Goal: Task Accomplishment & Management: Complete application form

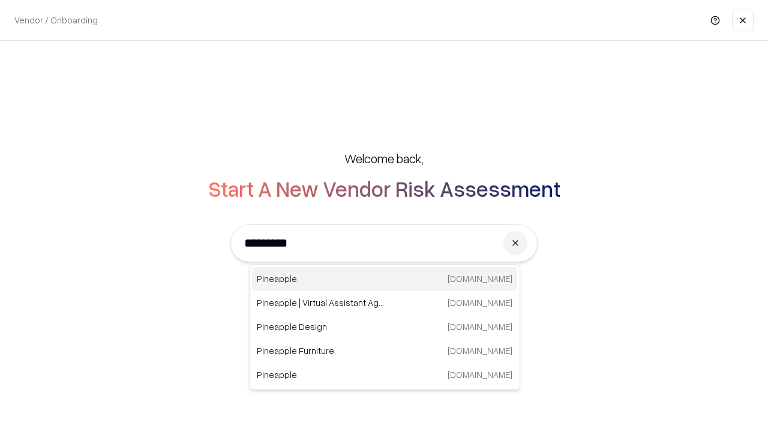
click at [384, 279] on div "Pineapple [DOMAIN_NAME]" at bounding box center [384, 279] width 265 height 24
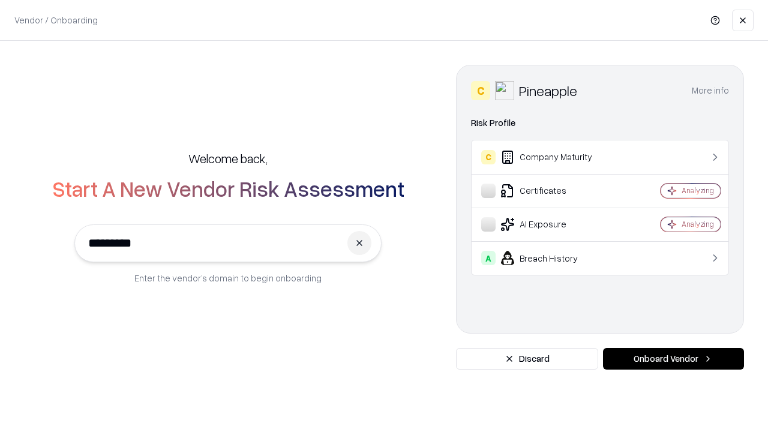
type input "*********"
click at [673, 359] on button "Onboard Vendor" at bounding box center [673, 359] width 141 height 22
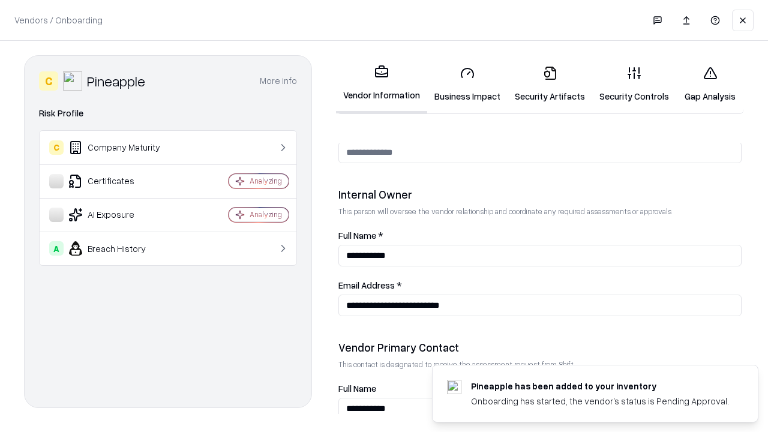
scroll to position [621, 0]
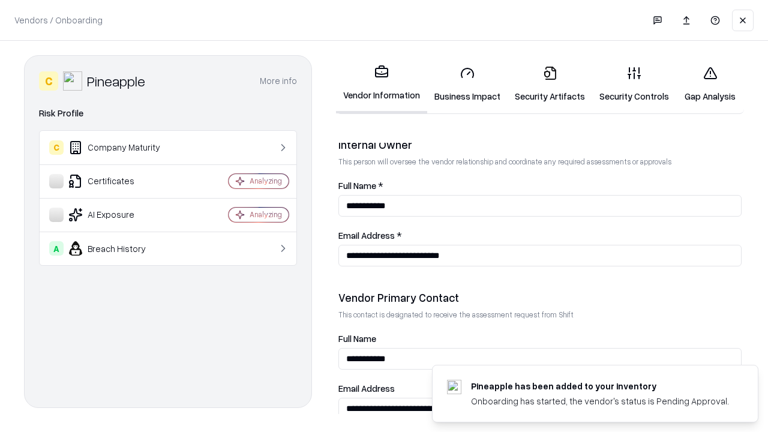
click at [467, 84] on link "Business Impact" at bounding box center [467, 84] width 80 height 56
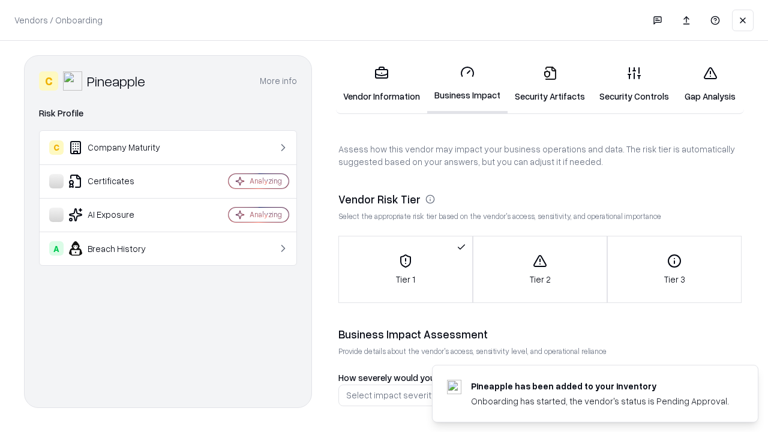
click at [549, 84] on link "Security Artifacts" at bounding box center [549, 84] width 85 height 56
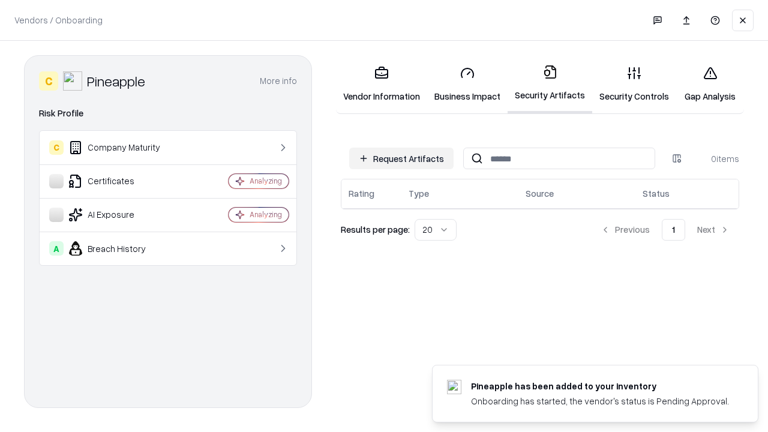
click at [401, 158] on button "Request Artifacts" at bounding box center [401, 159] width 104 height 22
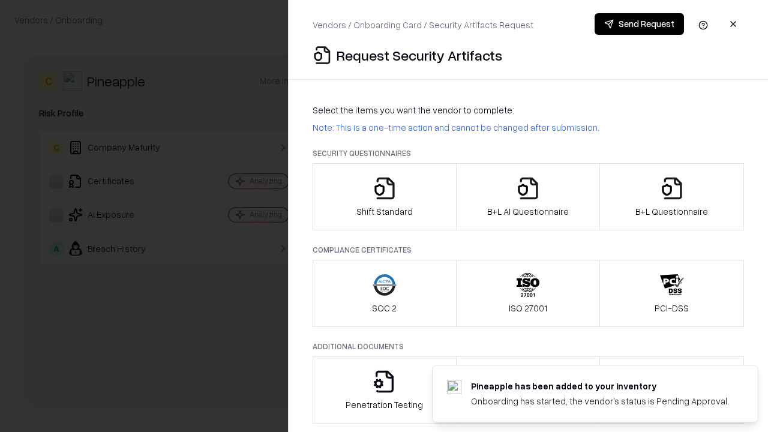
click at [384, 197] on icon "button" at bounding box center [384, 188] width 24 height 24
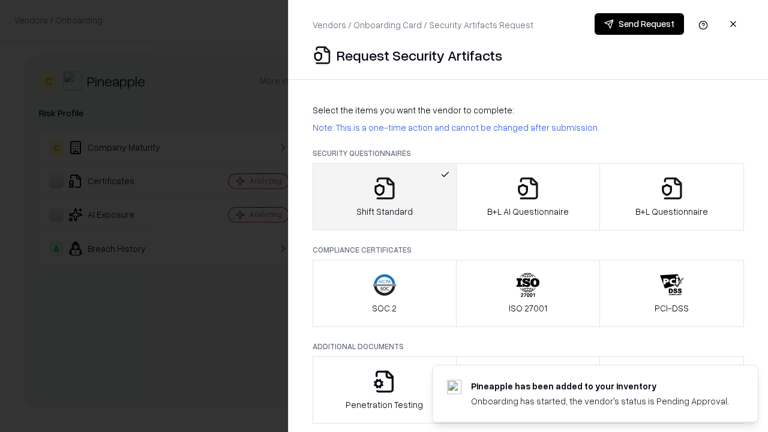
click at [639, 24] on button "Send Request" at bounding box center [638, 24] width 89 height 22
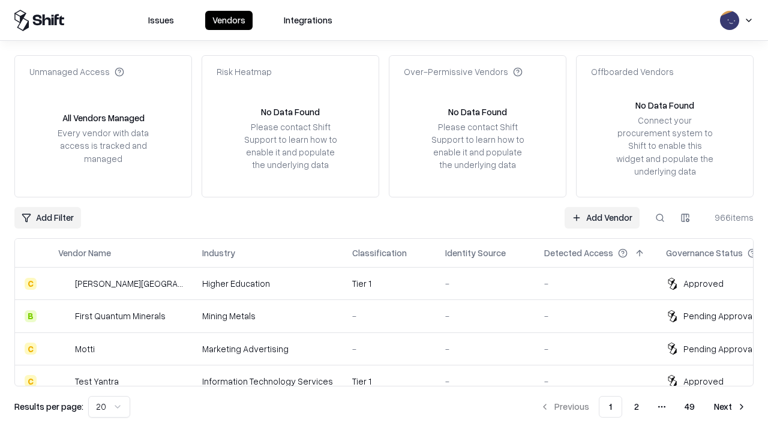
click at [660, 217] on button at bounding box center [660, 218] width 22 height 22
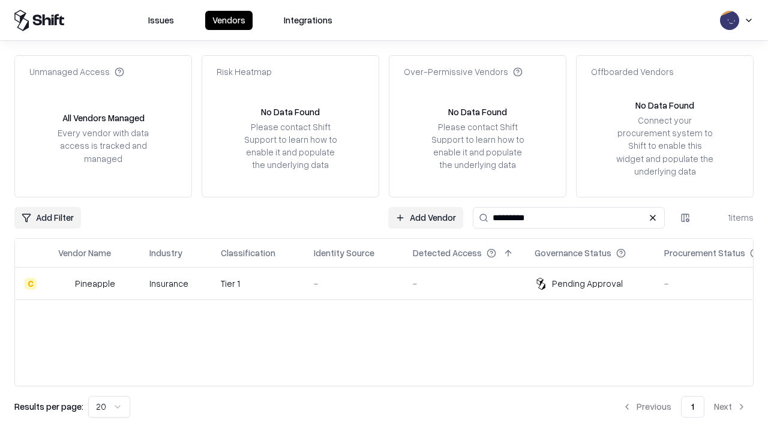
type input "*********"
click at [391, 283] on div "-" at bounding box center [354, 283] width 80 height 13
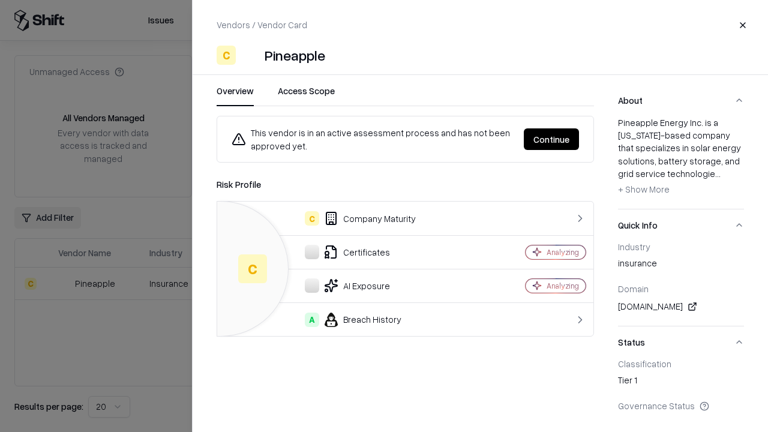
click at [551, 139] on button "Continue" at bounding box center [550, 139] width 55 height 22
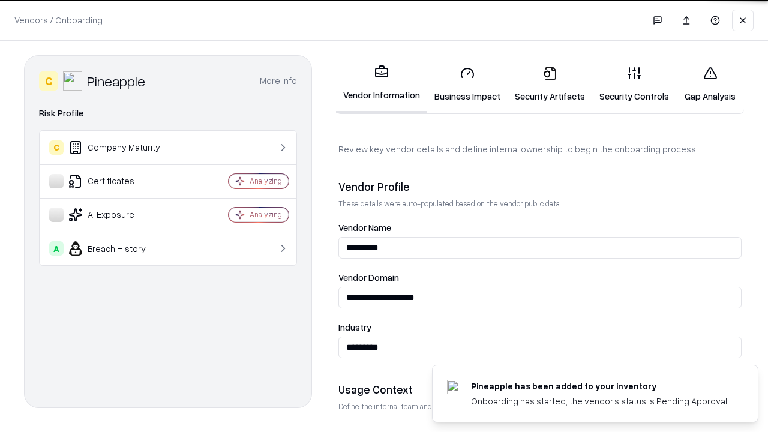
click at [549, 84] on link "Security Artifacts" at bounding box center [549, 84] width 85 height 56
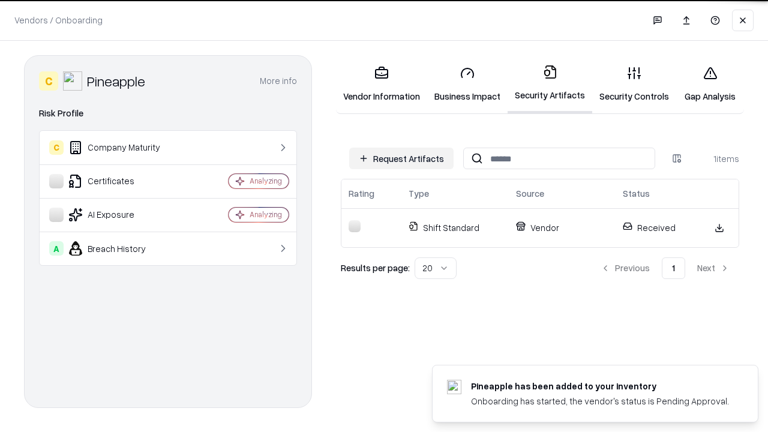
click at [634, 84] on link "Security Controls" at bounding box center [634, 84] width 84 height 56
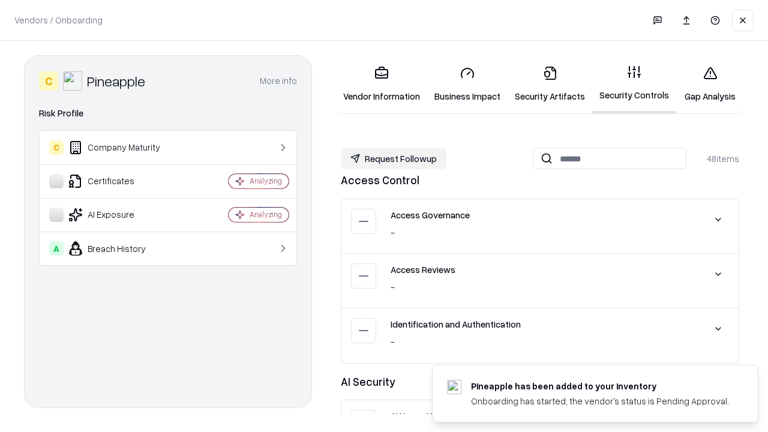
click at [393, 158] on button "Request Followup" at bounding box center [394, 159] width 106 height 22
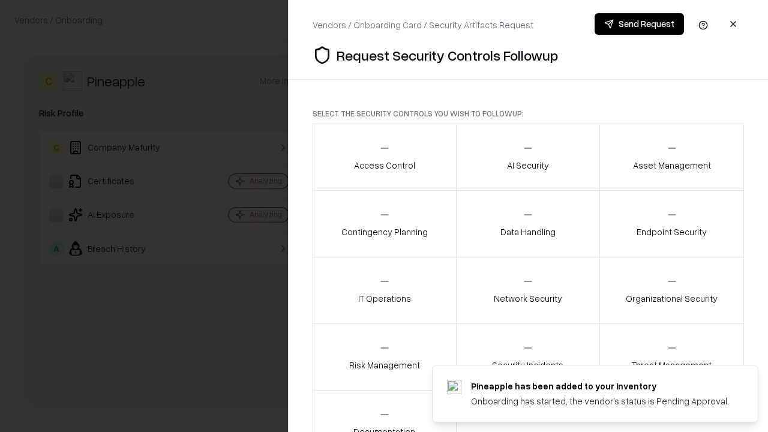
click at [384, 157] on div "Access Control" at bounding box center [384, 156] width 61 height 29
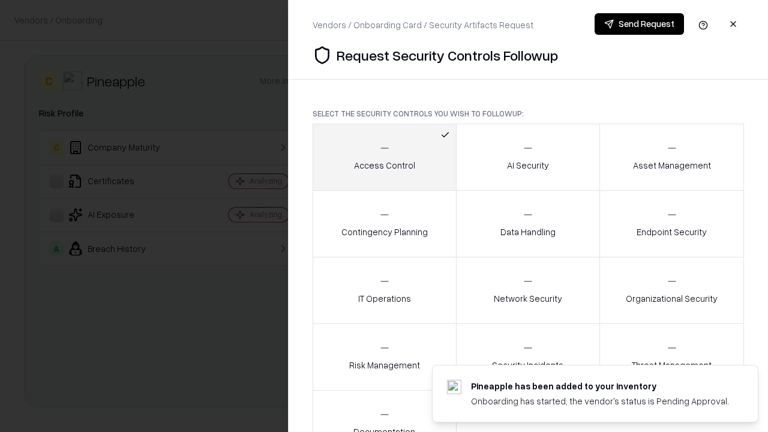
click at [639, 24] on button "Send Request" at bounding box center [638, 24] width 89 height 22
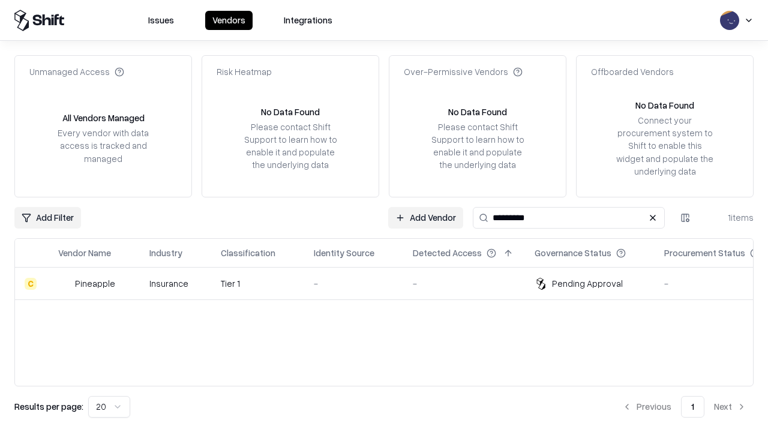
type input "*********"
click at [391, 283] on div "-" at bounding box center [354, 283] width 80 height 13
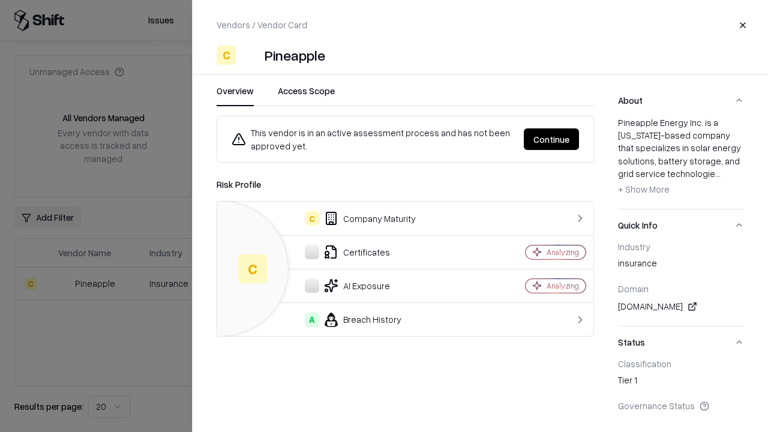
click at [551, 139] on button "Continue" at bounding box center [550, 139] width 55 height 22
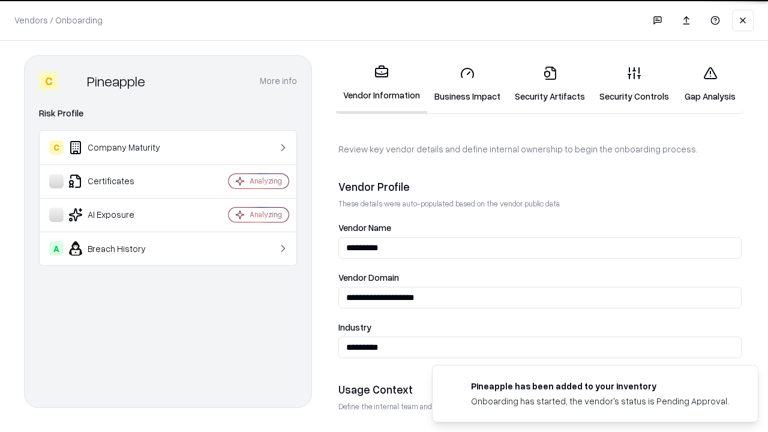
click at [709, 84] on link "Gap Analysis" at bounding box center [710, 84] width 68 height 56
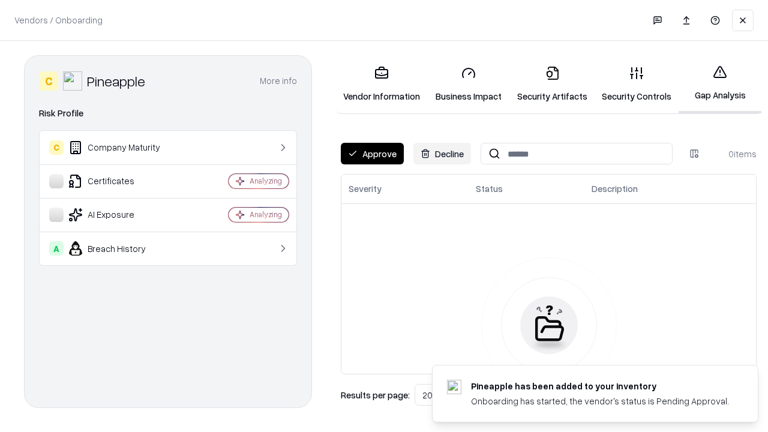
click at [372, 154] on button "Approve" at bounding box center [372, 154] width 63 height 22
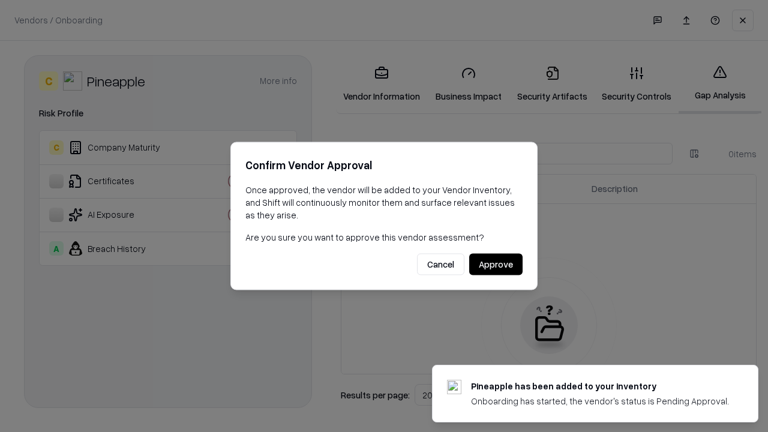
click at [495, 264] on button "Approve" at bounding box center [495, 265] width 53 height 22
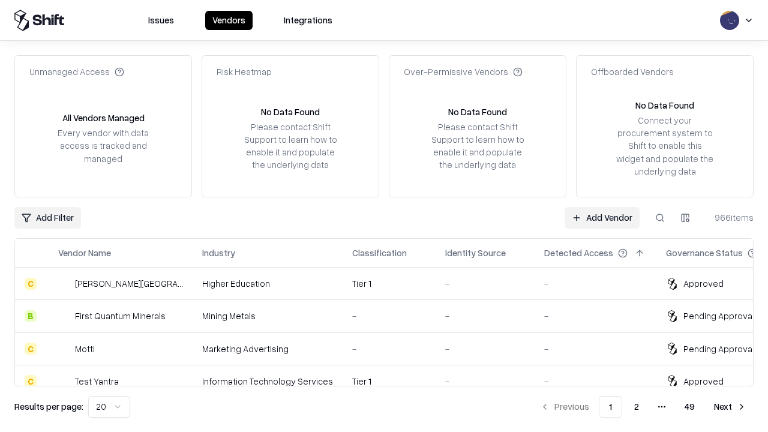
type input "*********"
click at [601, 217] on link "Add Vendor" at bounding box center [601, 218] width 75 height 22
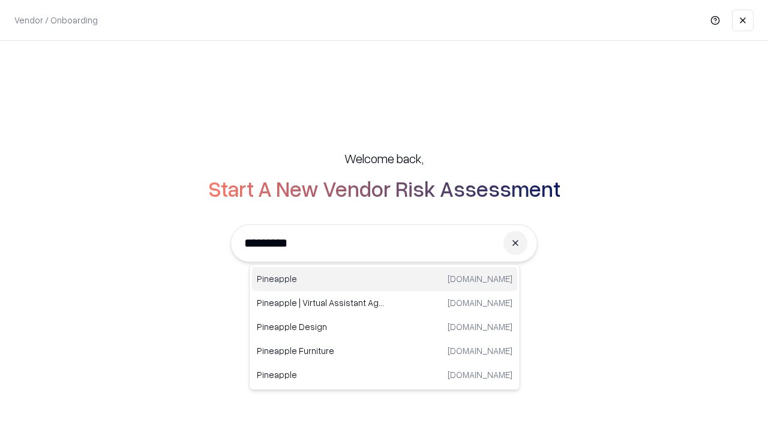
click at [384, 279] on div "Pineapple [DOMAIN_NAME]" at bounding box center [384, 279] width 265 height 24
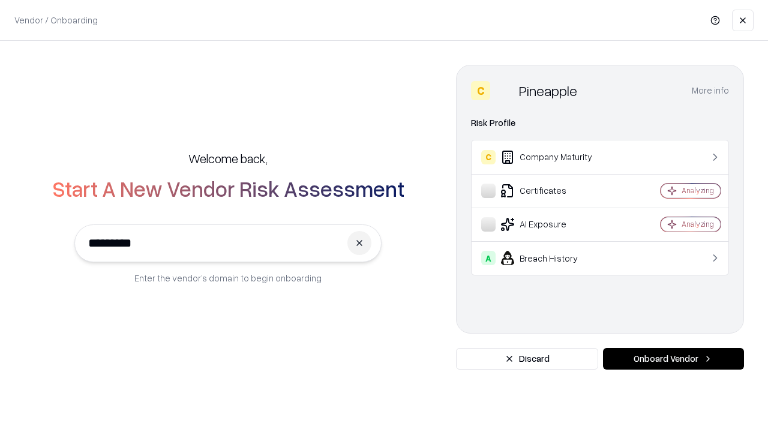
type input "*********"
click at [673, 359] on button "Onboard Vendor" at bounding box center [673, 359] width 141 height 22
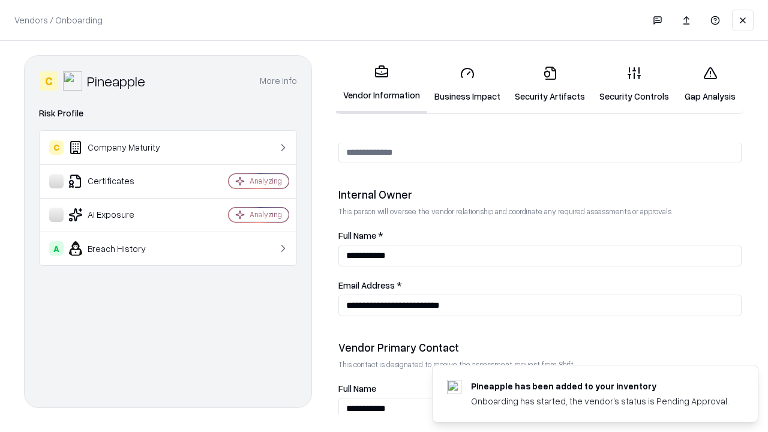
scroll to position [621, 0]
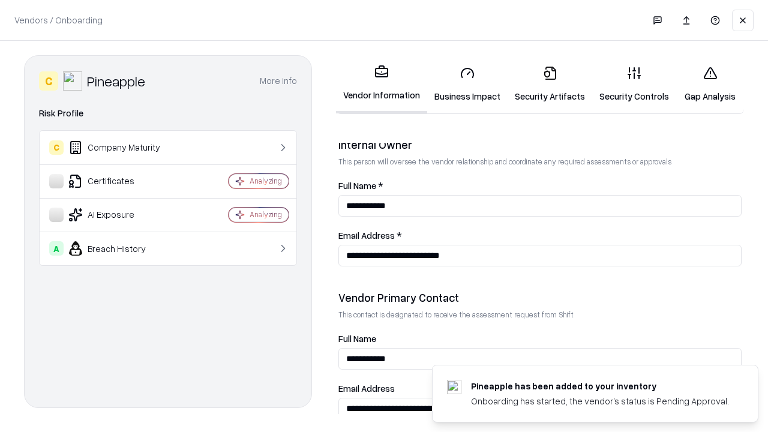
click at [709, 84] on link "Gap Analysis" at bounding box center [710, 84] width 68 height 56
